Goal: Task Accomplishment & Management: Complete application form

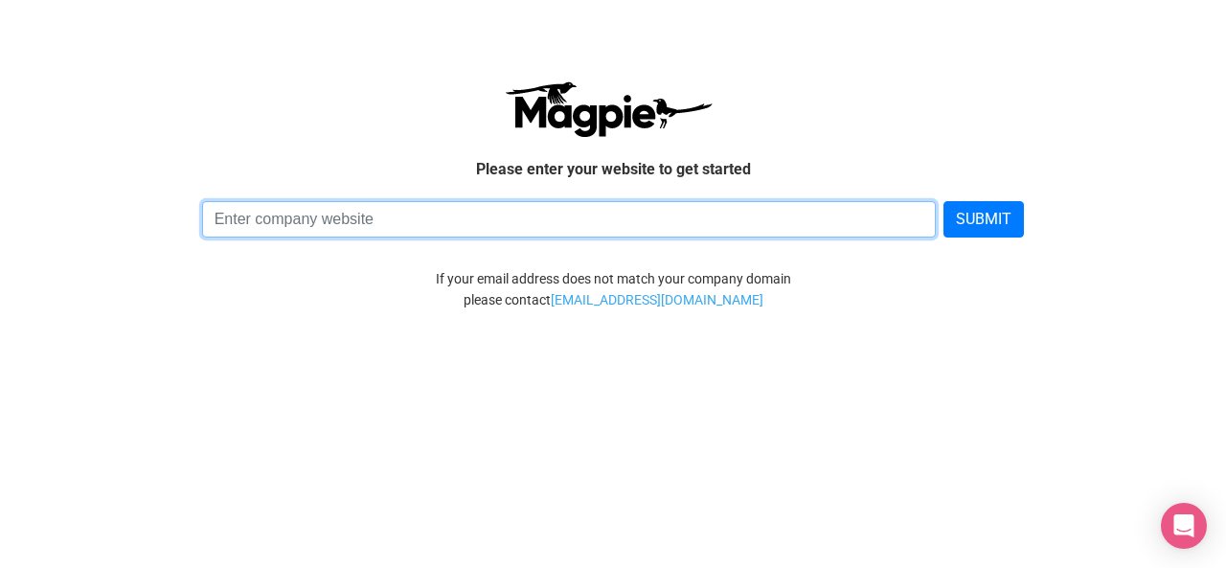
click at [474, 229] on input at bounding box center [569, 219] width 735 height 36
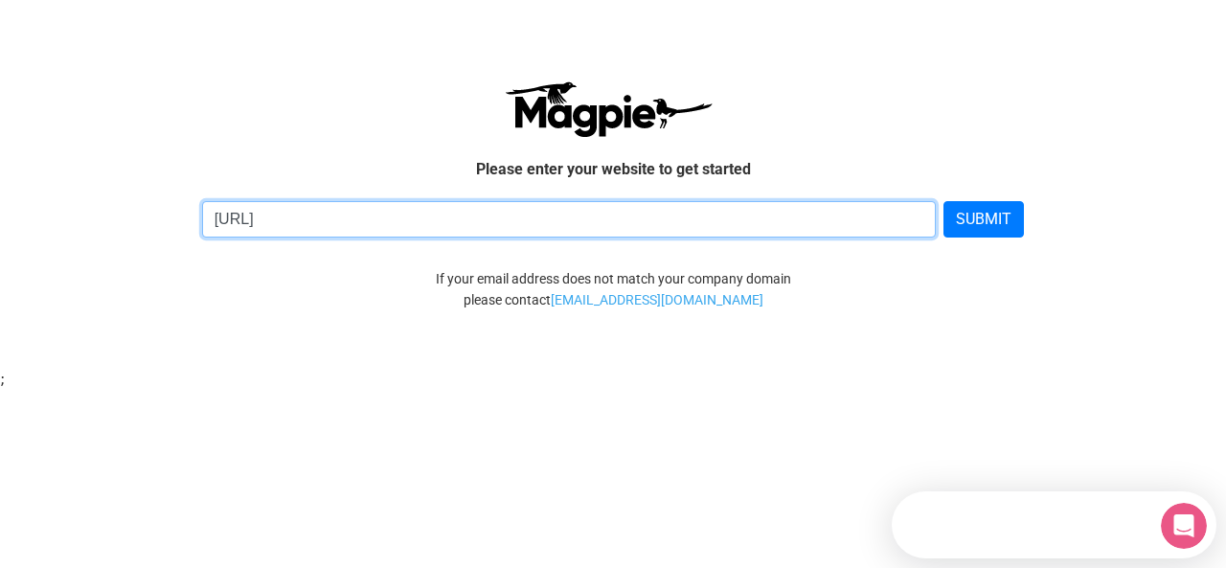
type input "[URL]"
click at [943, 201] on button "SUBMIT" at bounding box center [983, 219] width 80 height 36
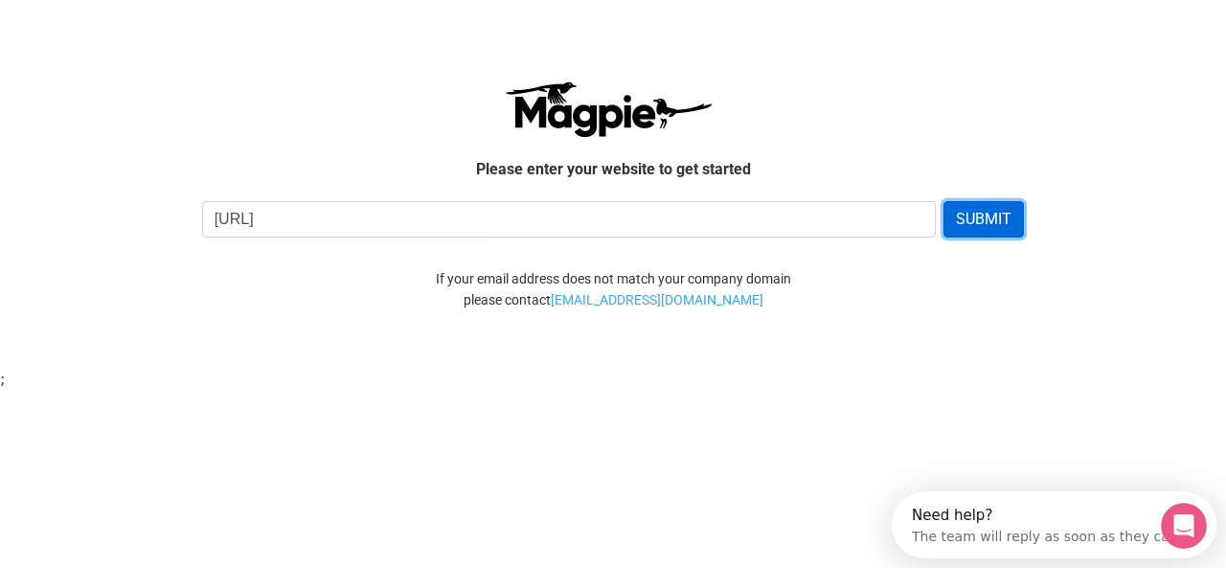
click at [977, 204] on button "SUBMIT" at bounding box center [983, 219] width 80 height 36
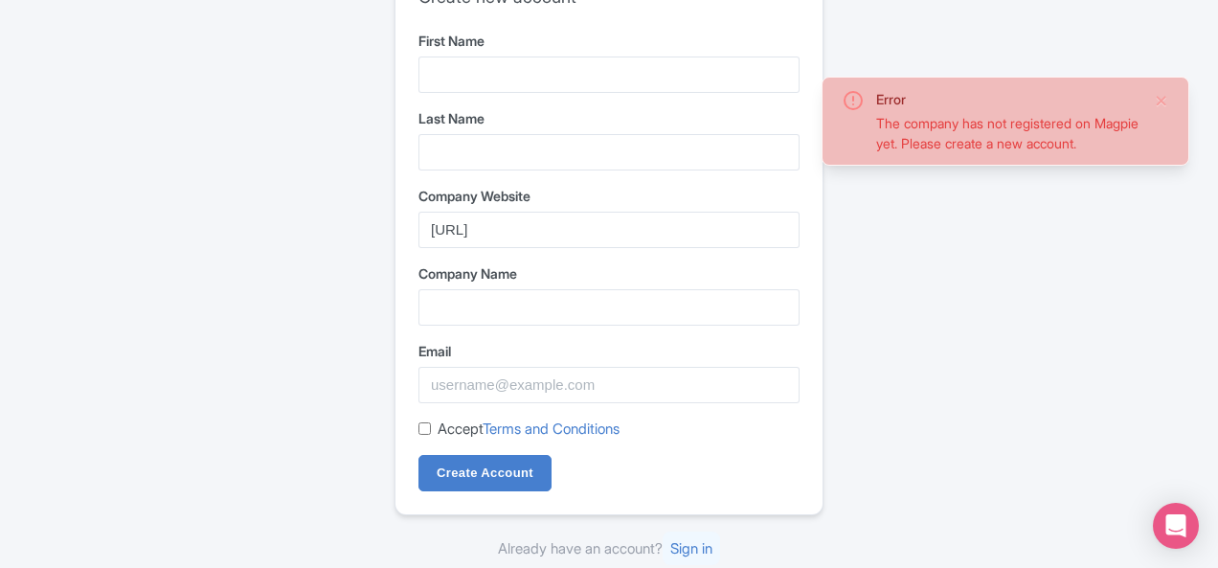
scroll to position [122, 0]
